Goal: Check status: Check status

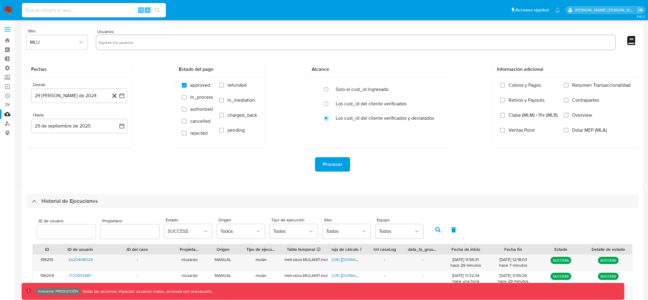
select select "10"
click at [430, 223] on button "button" at bounding box center [438, 230] width 16 height 14
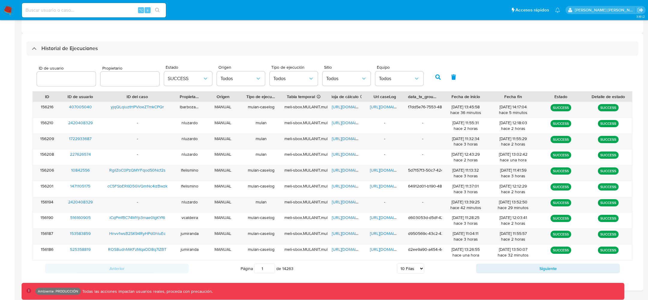
click at [431, 77] on button "button" at bounding box center [438, 77] width 16 height 14
click at [180, 78] on span "SUCCESS" at bounding box center [185, 79] width 35 height 6
click at [189, 101] on div "Todos" at bounding box center [185, 95] width 35 height 14
click at [180, 84] on button "Todos" at bounding box center [188, 78] width 48 height 14
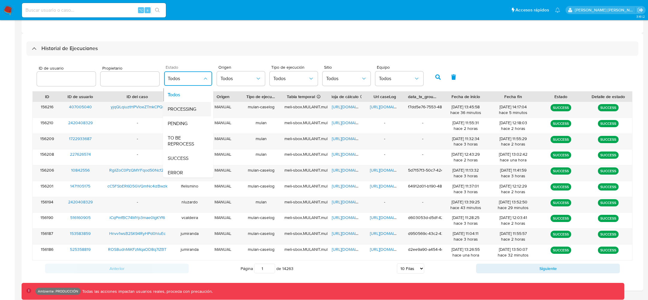
click at [181, 109] on span "PROCESSING" at bounding box center [182, 109] width 29 height 6
click at [435, 79] on icon "button" at bounding box center [437, 76] width 5 height 5
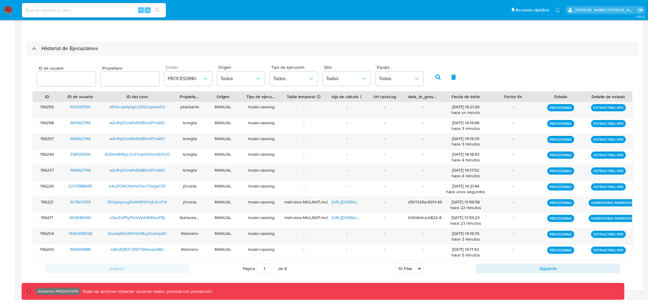
click at [435, 78] on icon "button" at bounding box center [437, 76] width 5 height 5
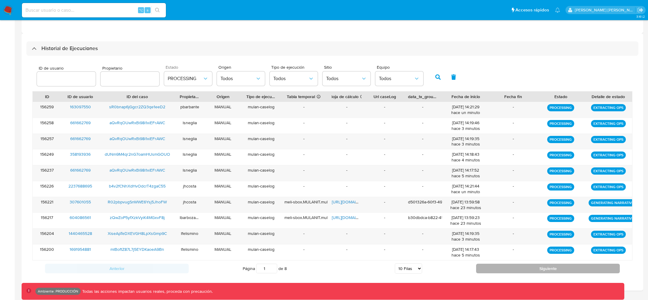
click at [552, 267] on button "Siguiente" at bounding box center [548, 269] width 144 height 10
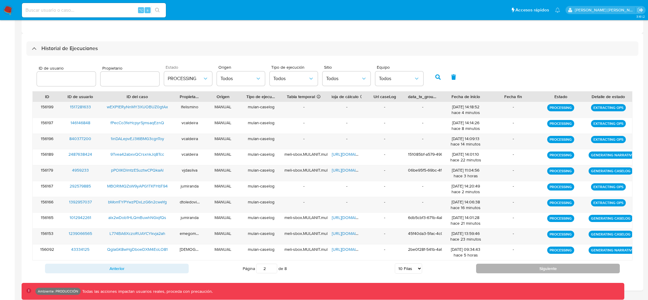
click at [510, 270] on button "Siguiente" at bounding box center [548, 269] width 144 height 10
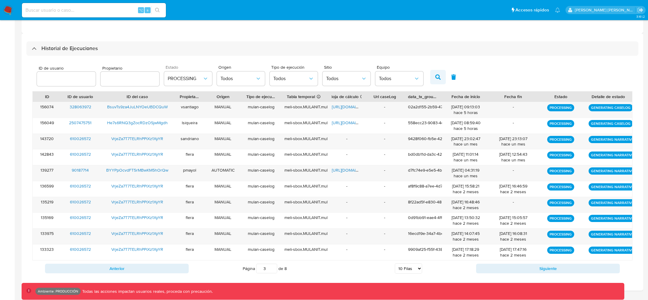
click at [436, 79] on button "button" at bounding box center [438, 77] width 16 height 14
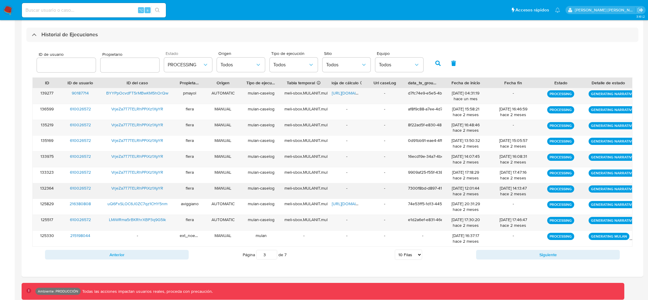
scroll to position [167, 0]
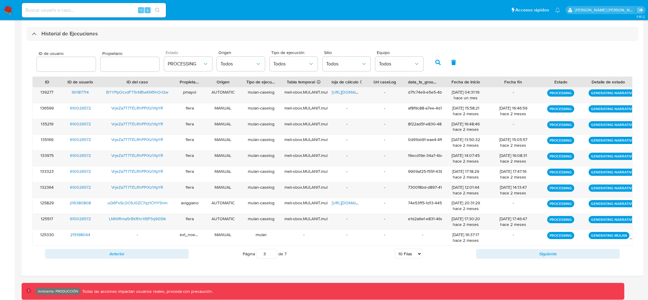
drag, startPoint x: 268, startPoint y: 254, endPoint x: 212, endPoint y: 251, distance: 55.9
click at [212, 251] on div "Página 1 de 7 5 [PERSON_NAME] 10 [PERSON_NAME] 20 [PERSON_NAME] 25 [PERSON_NAME…" at bounding box center [332, 254] width 287 height 12
type input "3"
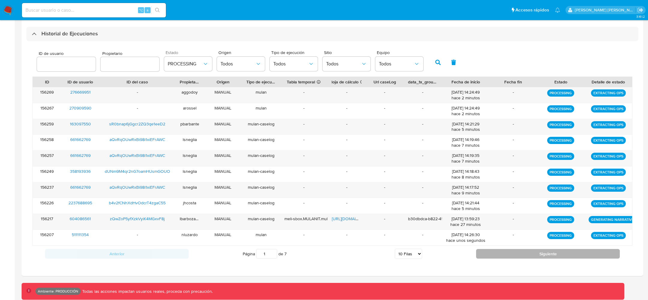
click at [511, 253] on button "Siguiente" at bounding box center [548, 254] width 144 height 10
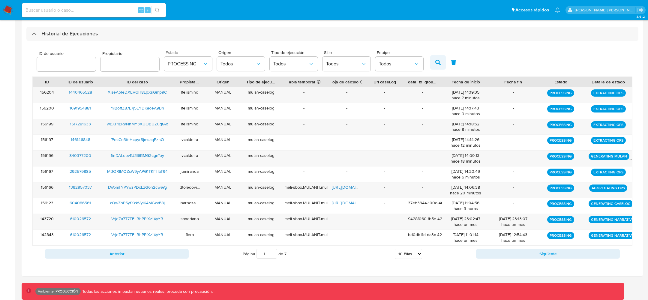
click at [435, 60] on icon "button" at bounding box center [437, 62] width 5 height 5
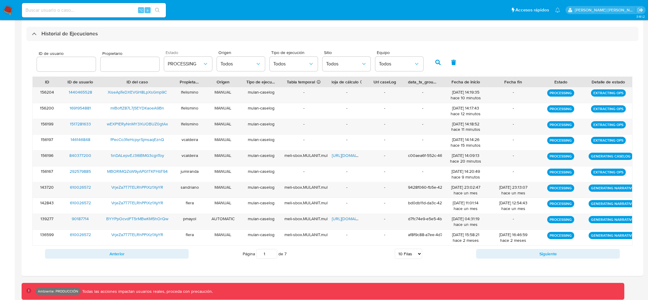
click at [267, 254] on input "1" at bounding box center [266, 254] width 21 height 10
type input "2"
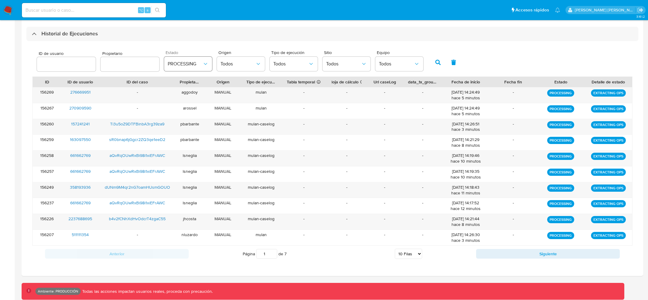
click at [168, 63] on span "PROCESSING" at bounding box center [185, 64] width 35 height 6
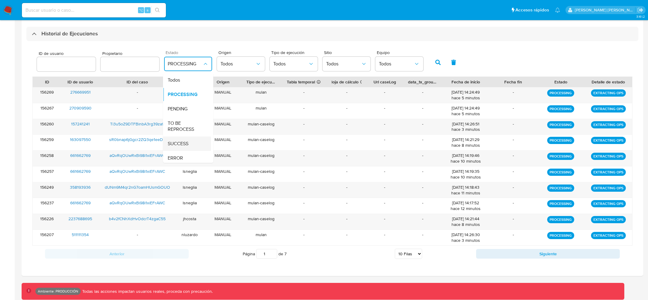
click at [178, 144] on span "SUCCESS" at bounding box center [178, 144] width 21 height 6
click at [435, 58] on button "button" at bounding box center [438, 62] width 16 height 14
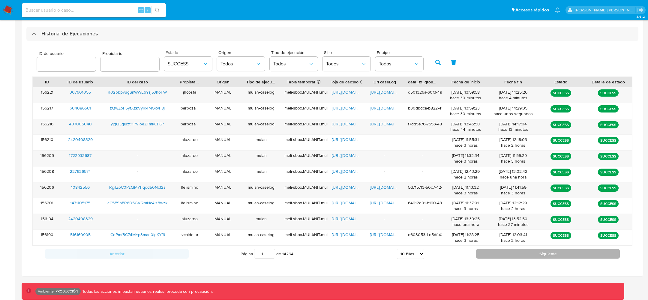
click at [502, 249] on button "Siguiente" at bounding box center [548, 254] width 144 height 10
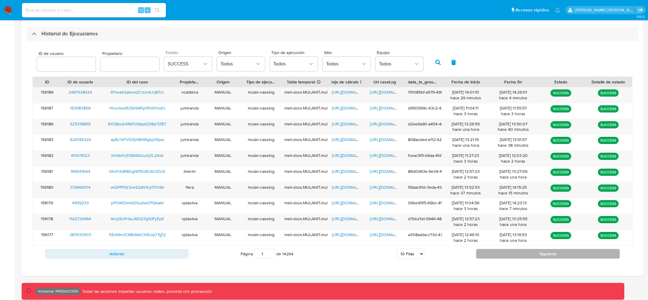
click at [502, 249] on button "Siguiente" at bounding box center [548, 254] width 144 height 10
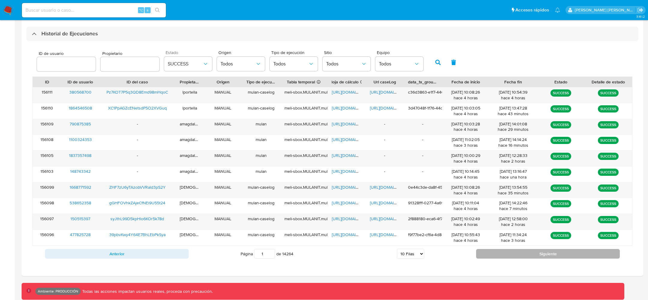
click at [503, 249] on button "Siguiente" at bounding box center [548, 254] width 144 height 10
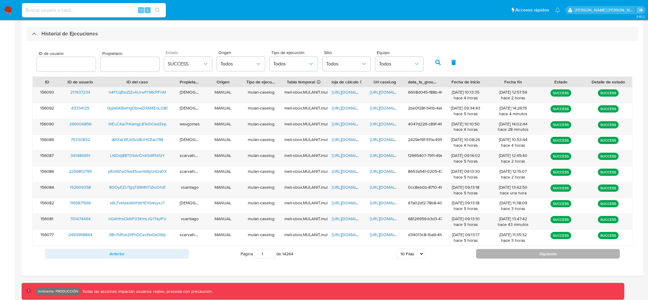
click at [502, 255] on button "Siguiente" at bounding box center [548, 254] width 144 height 10
click at [503, 251] on button "Siguiente" at bounding box center [548, 254] width 144 height 10
click at [433, 59] on button "button" at bounding box center [438, 62] width 16 height 14
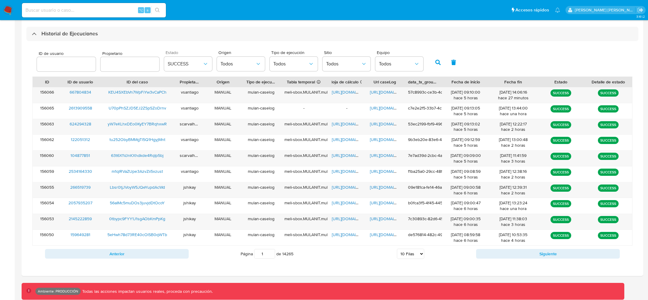
drag, startPoint x: 263, startPoint y: 251, endPoint x: 250, endPoint y: 251, distance: 13.2
click at [251, 251] on span "Página 1 de 14265" at bounding box center [267, 254] width 53 height 10
type input "10"
type input "1"
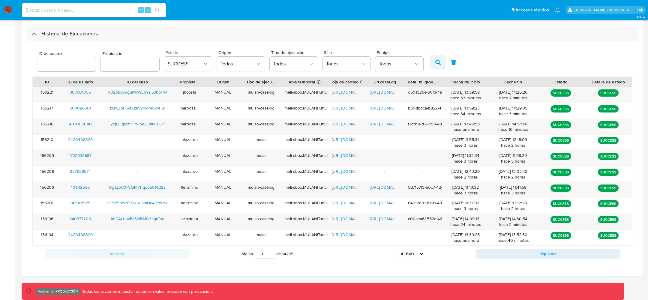
click at [432, 58] on button "button" at bounding box center [438, 62] width 16 height 14
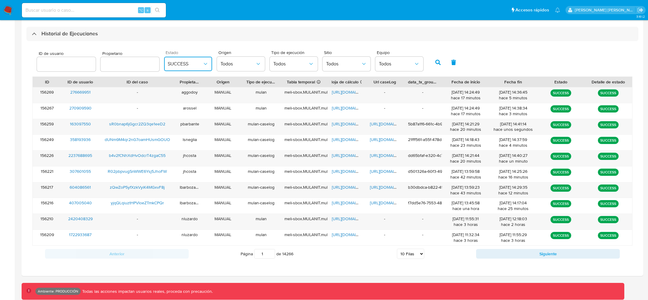
click at [181, 65] on span "SUCCESS" at bounding box center [185, 64] width 35 height 6
click at [181, 95] on span "PROCESSING" at bounding box center [182, 95] width 29 height 6
click at [432, 67] on button "button" at bounding box center [438, 62] width 16 height 14
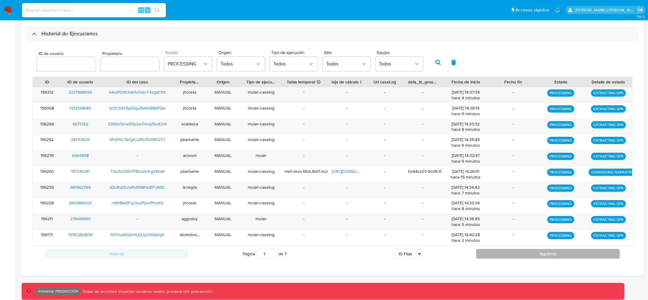
click at [563, 250] on button "Siguiente" at bounding box center [548, 254] width 144 height 10
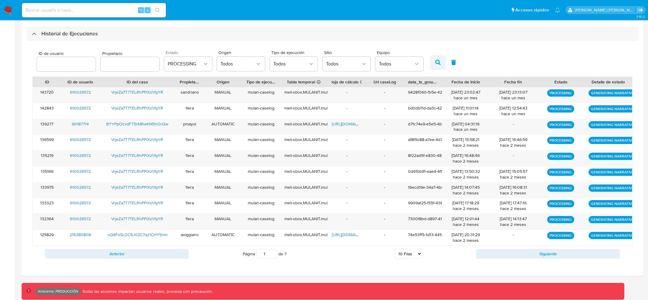
click at [433, 57] on button "button" at bounding box center [438, 62] width 16 height 14
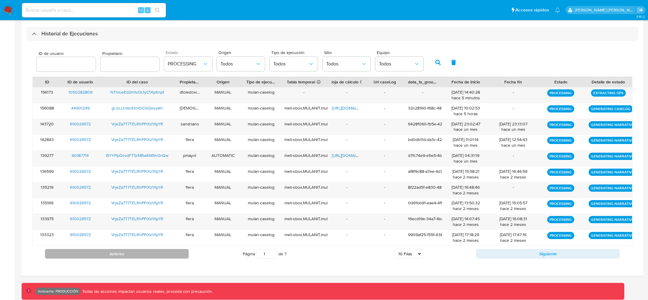
click at [88, 255] on button "Anterior" at bounding box center [117, 254] width 144 height 10
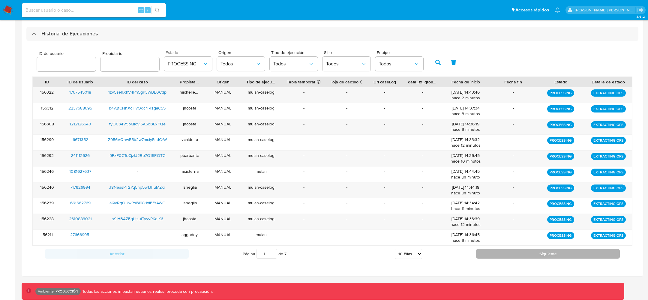
click at [504, 253] on button "Siguiente" at bounding box center [548, 254] width 144 height 10
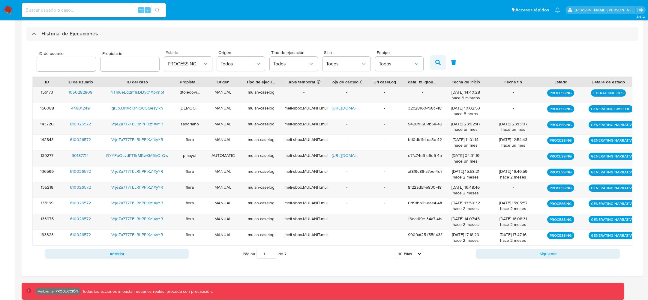
click at [430, 59] on button "button" at bounding box center [438, 62] width 16 height 14
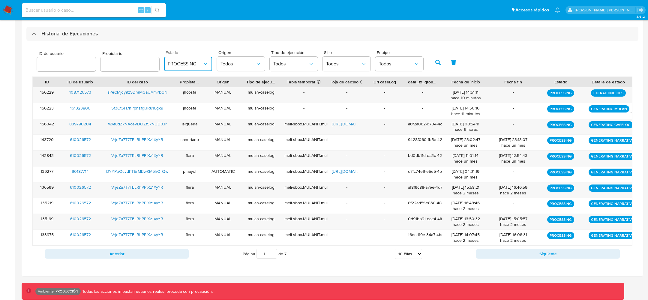
click at [193, 62] on span "PROCESSING" at bounding box center [185, 64] width 35 height 6
click at [172, 146] on span "SUCCESS" at bounding box center [178, 144] width 21 height 6
click at [430, 60] on button "button" at bounding box center [438, 62] width 16 height 14
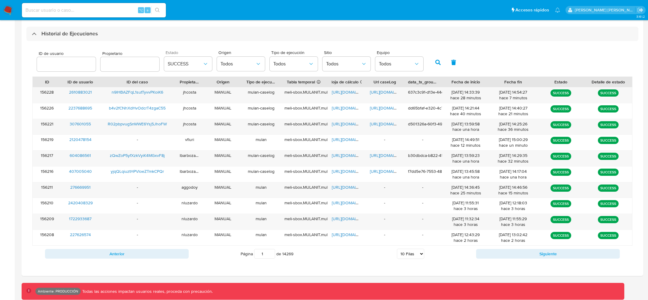
click at [438, 63] on button "button" at bounding box center [438, 62] width 16 height 14
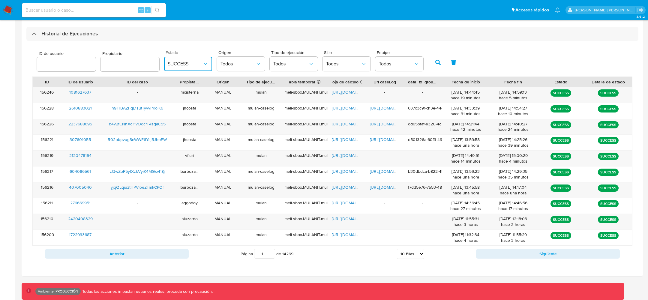
click at [186, 61] on span "SUCCESS" at bounding box center [185, 64] width 35 height 6
click at [175, 93] on span "PROCESSING" at bounding box center [182, 95] width 29 height 6
click at [435, 66] on button "button" at bounding box center [438, 62] width 16 height 14
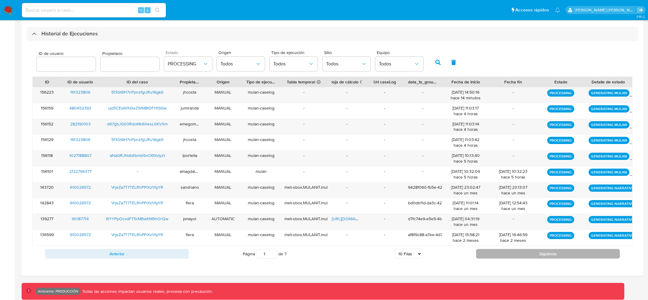
click at [500, 253] on button "Siguiente" at bounding box center [548, 254] width 144 height 10
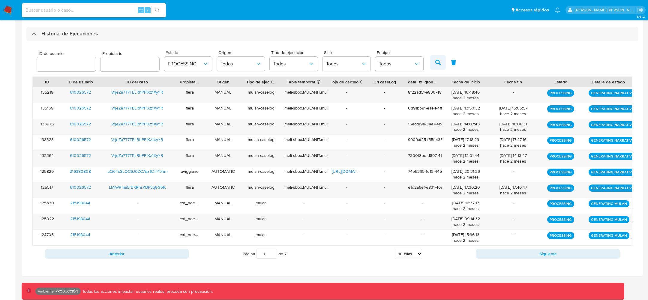
click at [435, 62] on icon "button" at bounding box center [437, 62] width 5 height 5
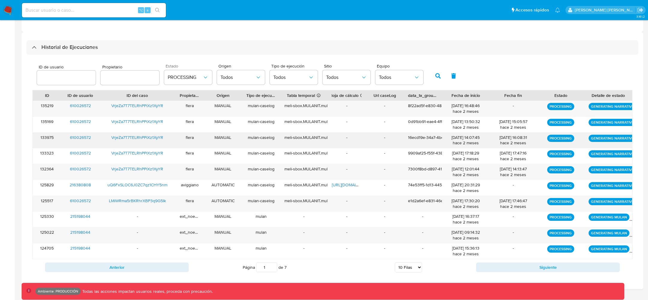
scroll to position [149, 0]
